Goal: Information Seeking & Learning: Learn about a topic

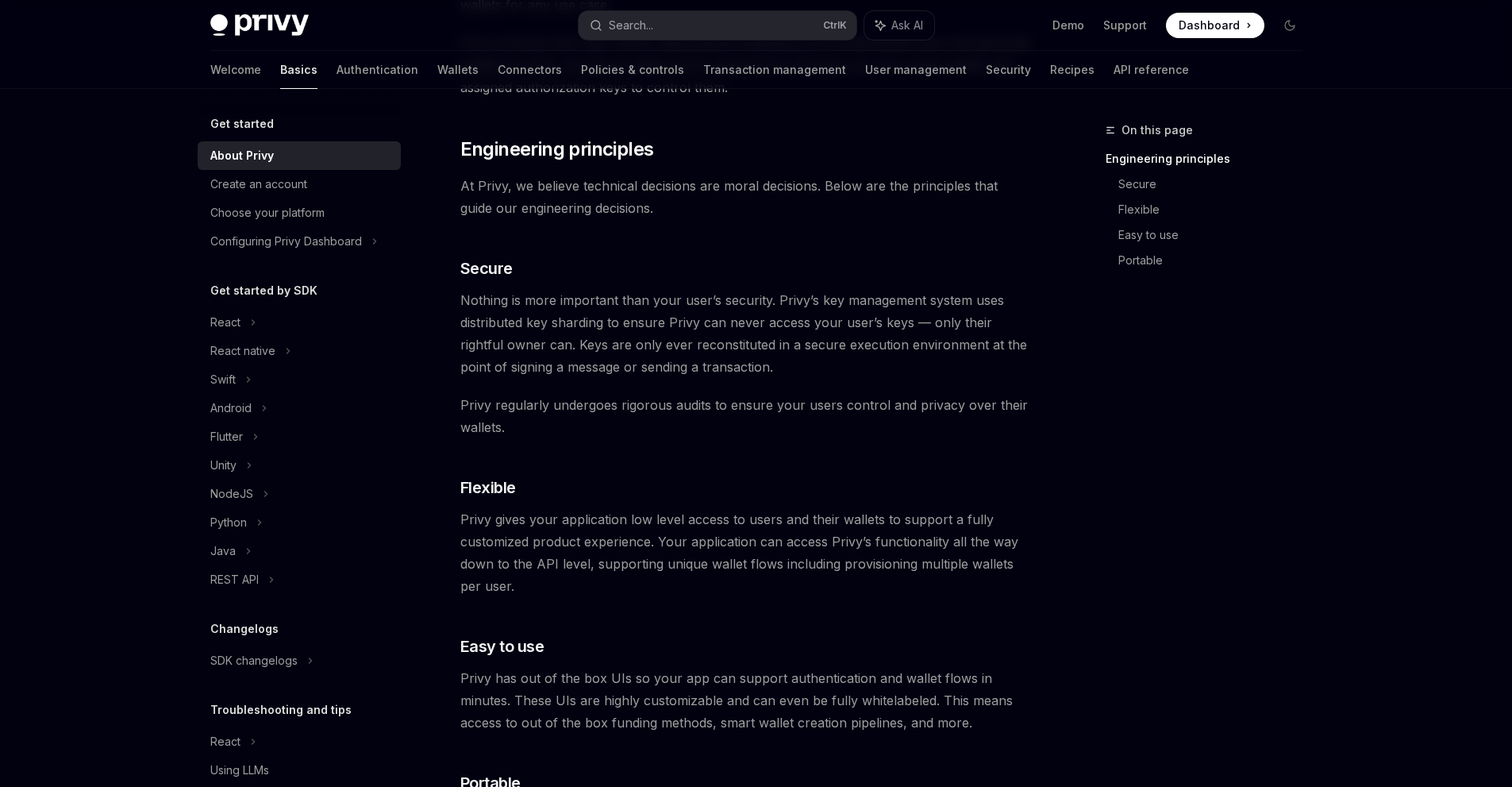
scroll to position [1290, 0]
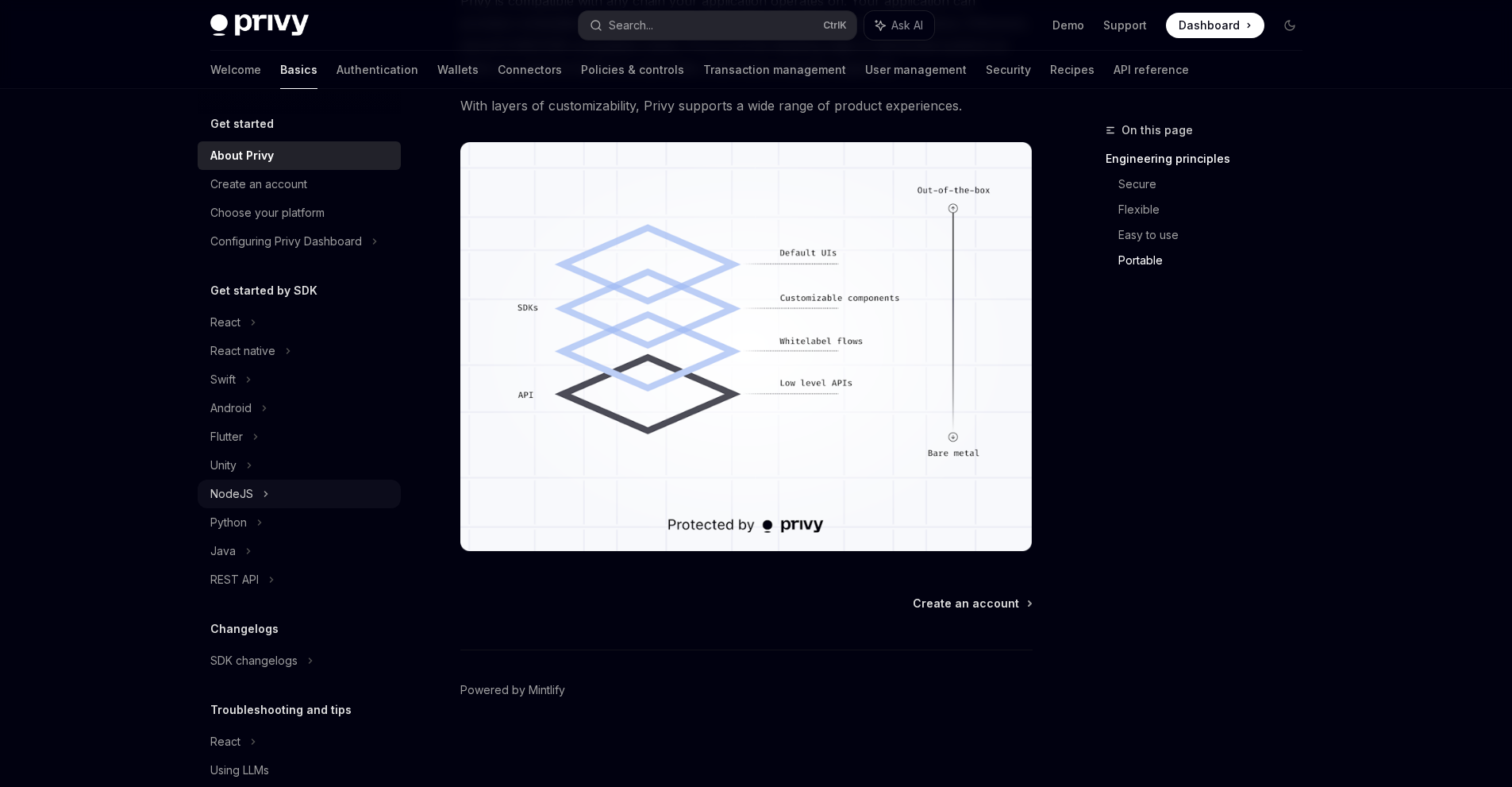
click at [258, 498] on div "NodeJS" at bounding box center [299, 494] width 203 height 29
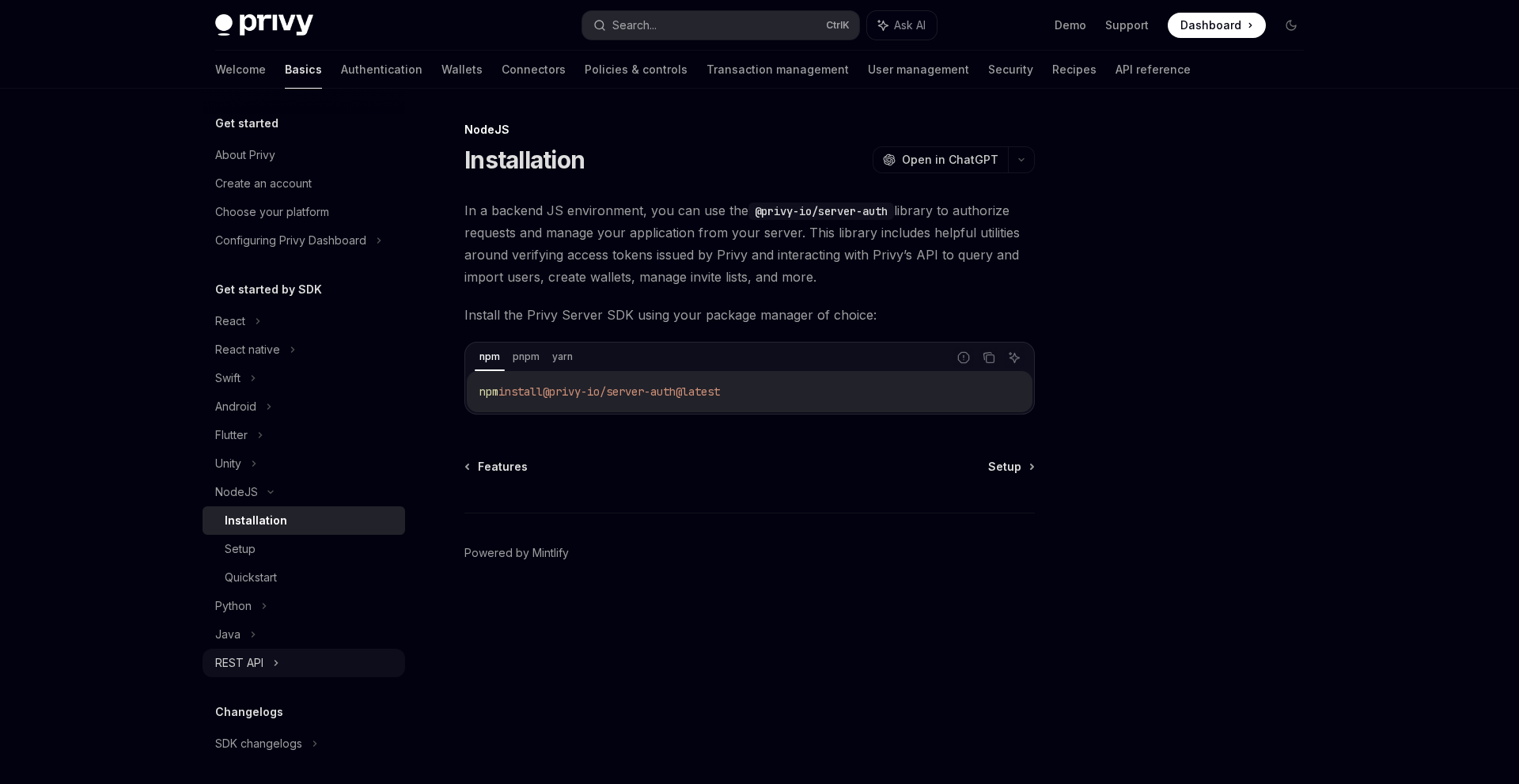
click at [281, 657] on div "REST API" at bounding box center [304, 663] width 202 height 29
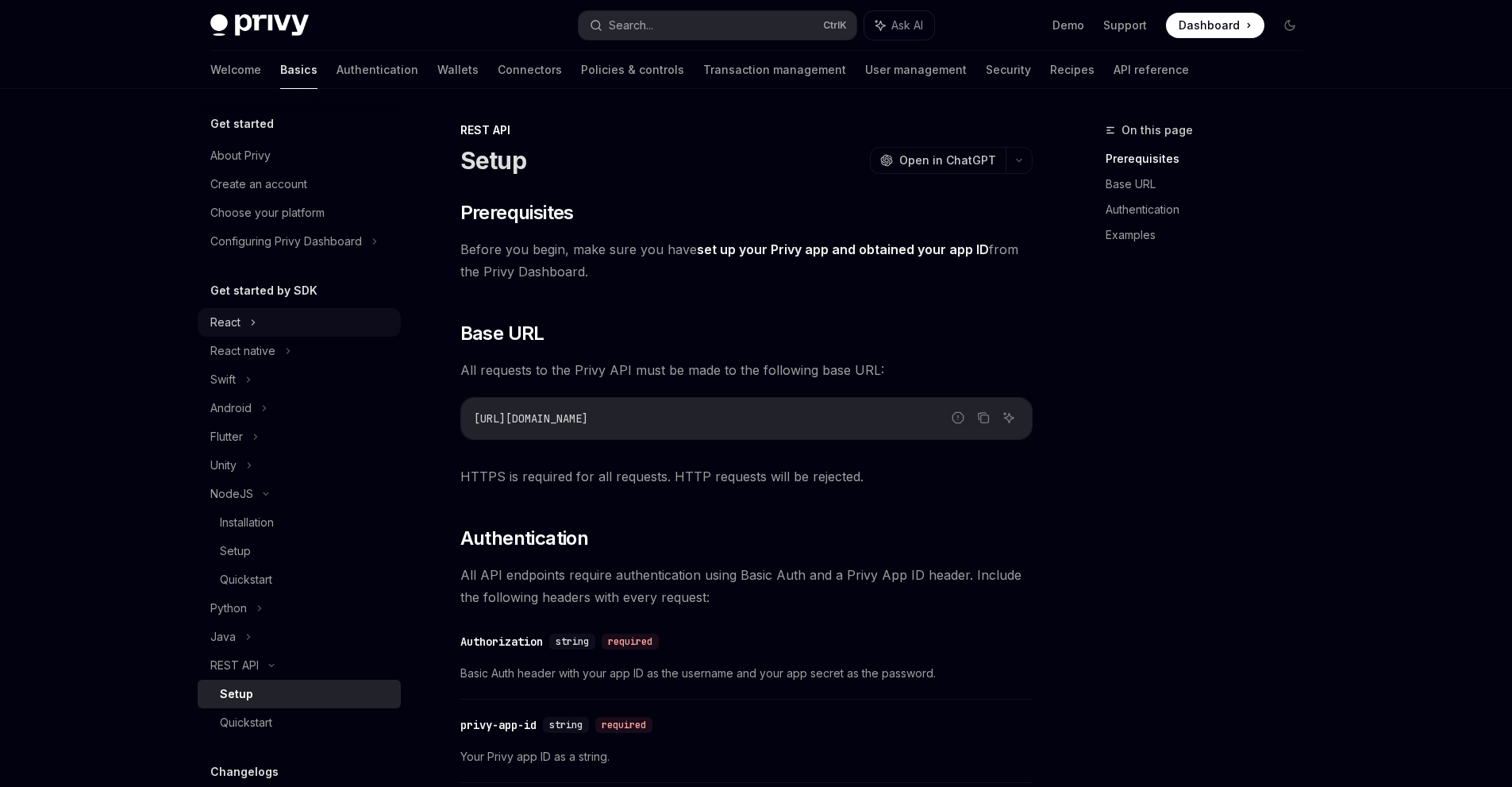
click at [277, 316] on div "React" at bounding box center [299, 322] width 203 height 29
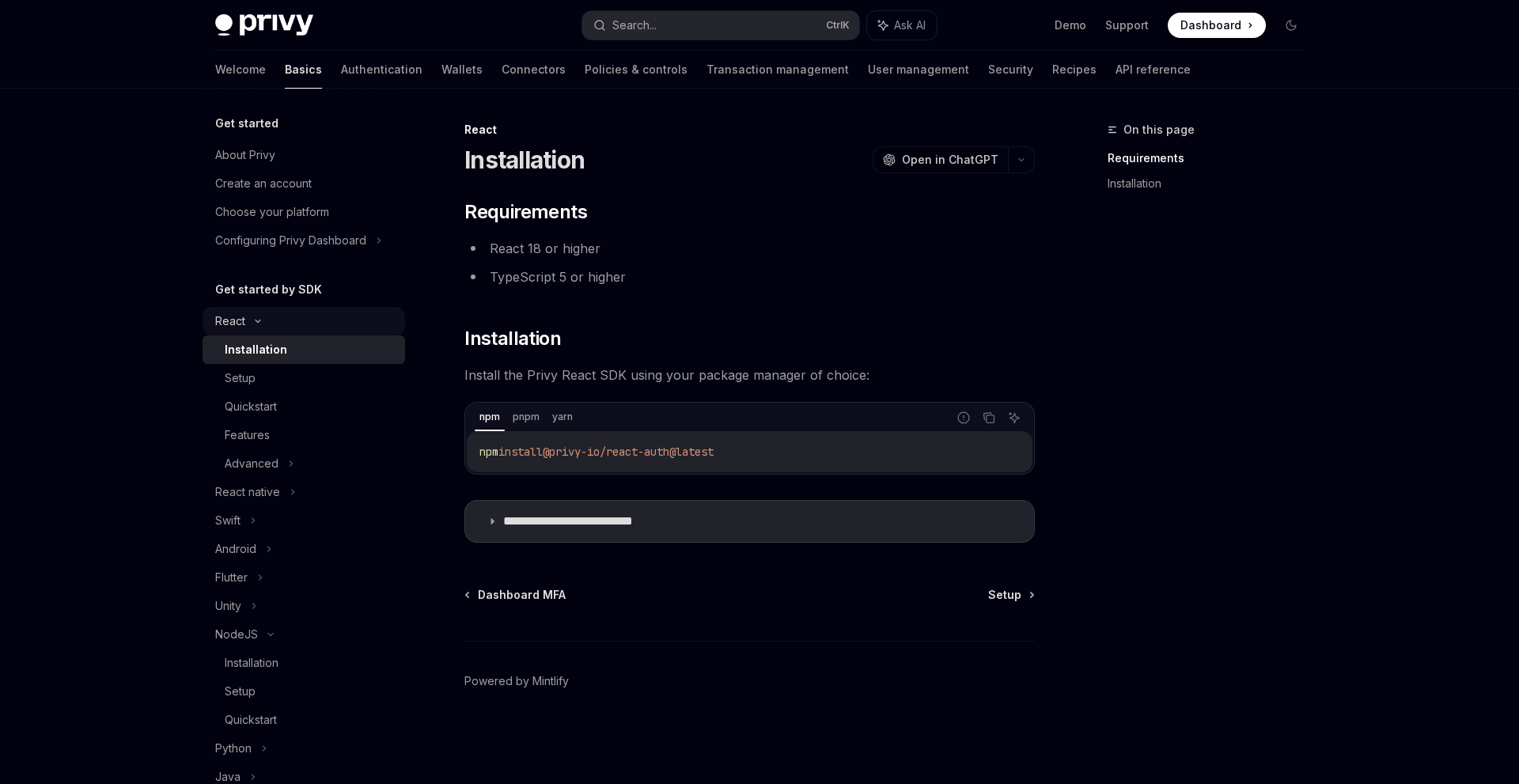
click at [274, 322] on div "React" at bounding box center [304, 321] width 202 height 29
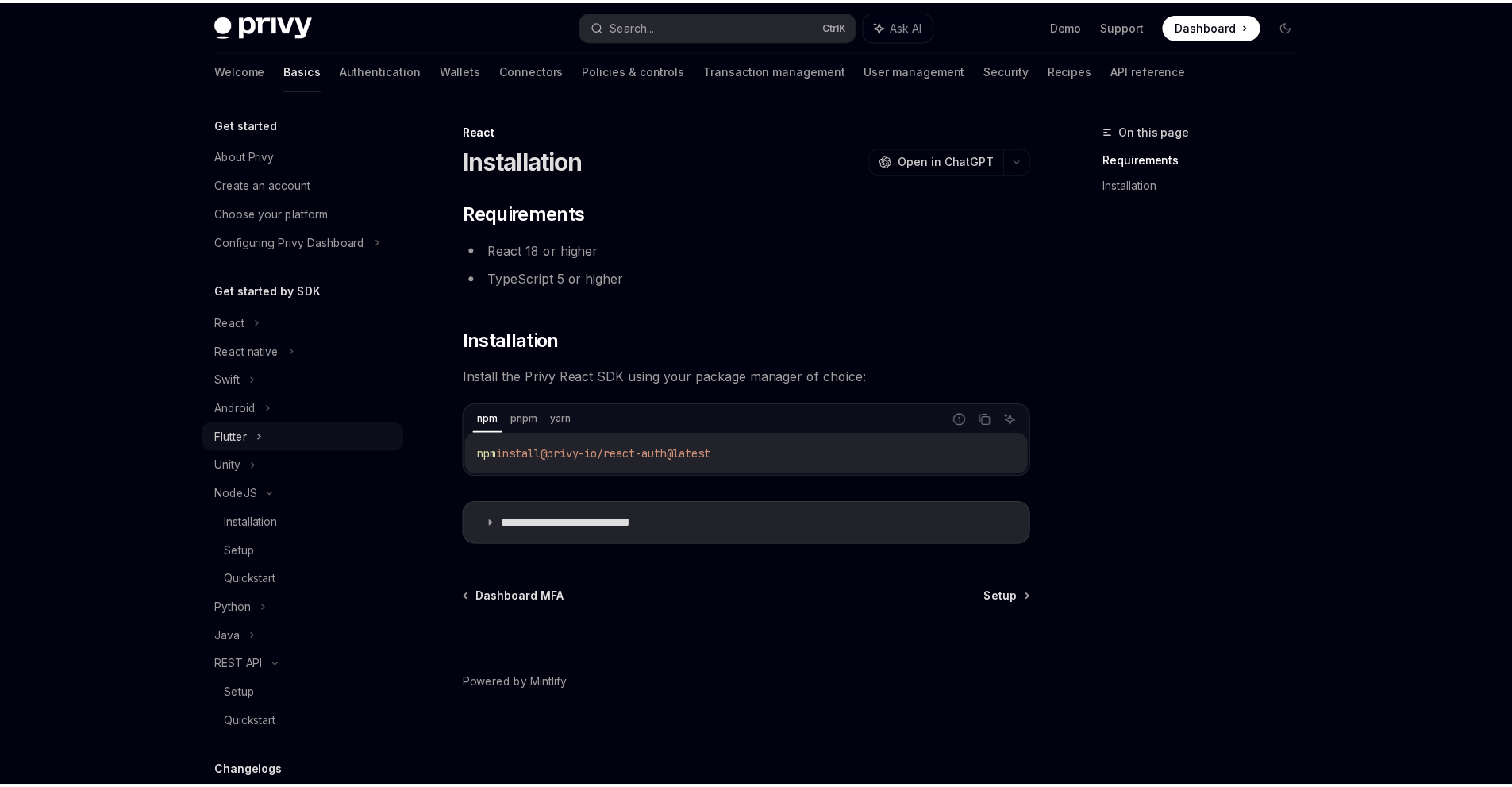
scroll to position [79, 0]
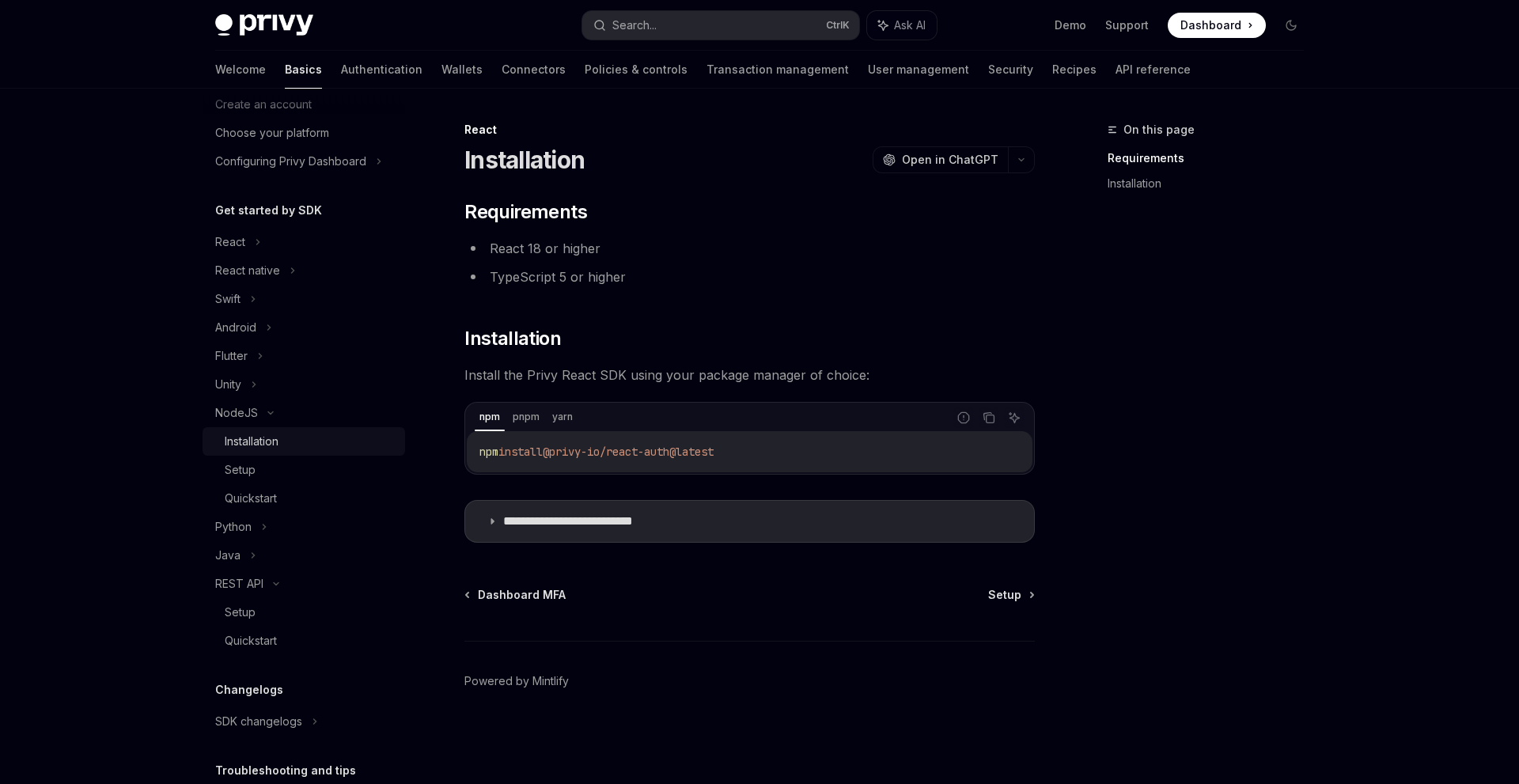
click at [301, 437] on div "Installation" at bounding box center [310, 441] width 171 height 19
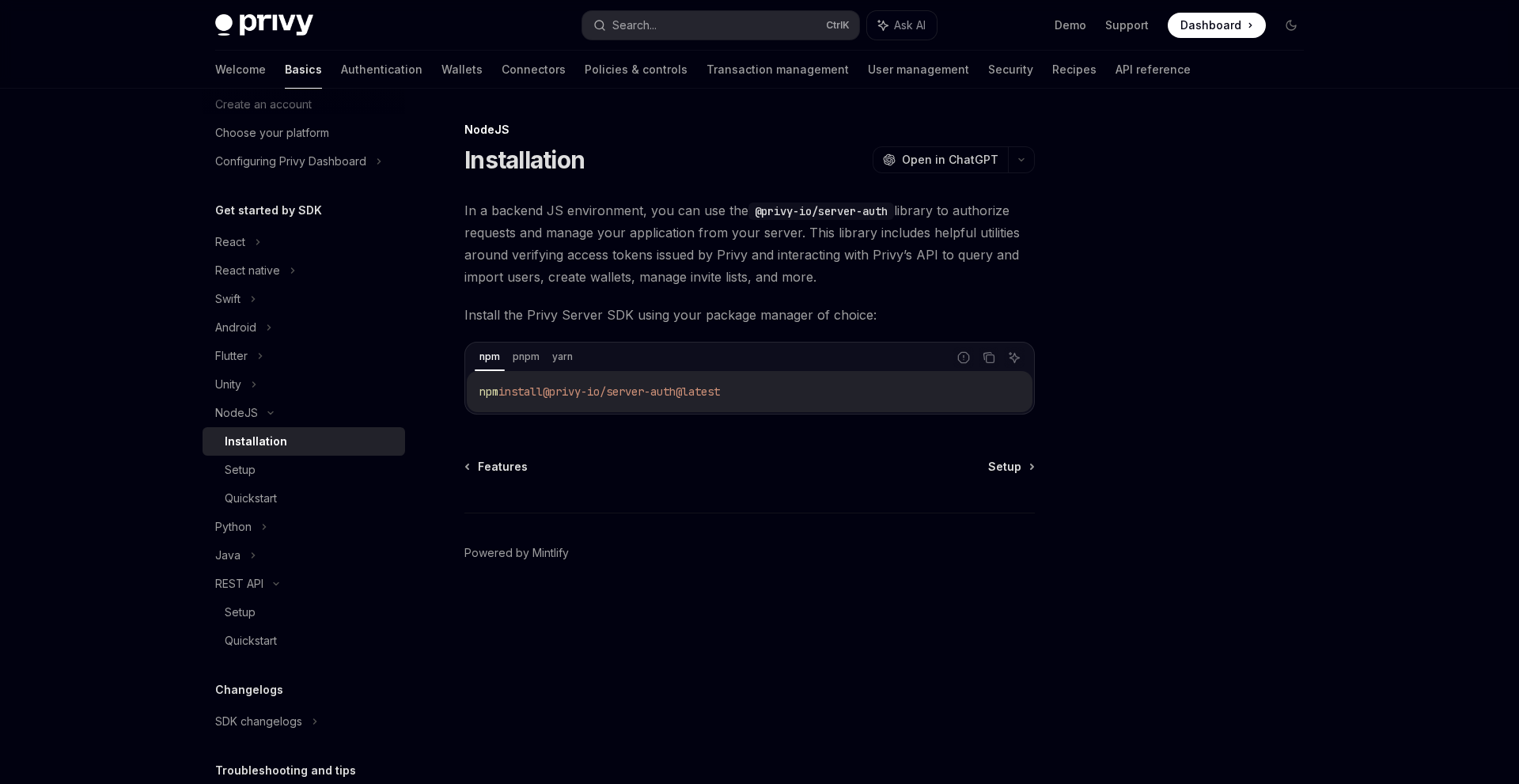
drag, startPoint x: 804, startPoint y: 395, endPoint x: 521, endPoint y: 391, distance: 283.0
click at [529, 390] on code "npm install @privy-io/server-auth@latest" at bounding box center [750, 392] width 540 height 19
click at [1036, 469] on div "NodeJS Installation OpenAI Open in ChatGPT OpenAI Open in ChatGPT In a backend …" at bounding box center [602, 452] width 873 height 664
click at [1019, 472] on span "Setup" at bounding box center [1005, 467] width 33 height 16
type textarea "*"
